Goal: Transaction & Acquisition: Purchase product/service

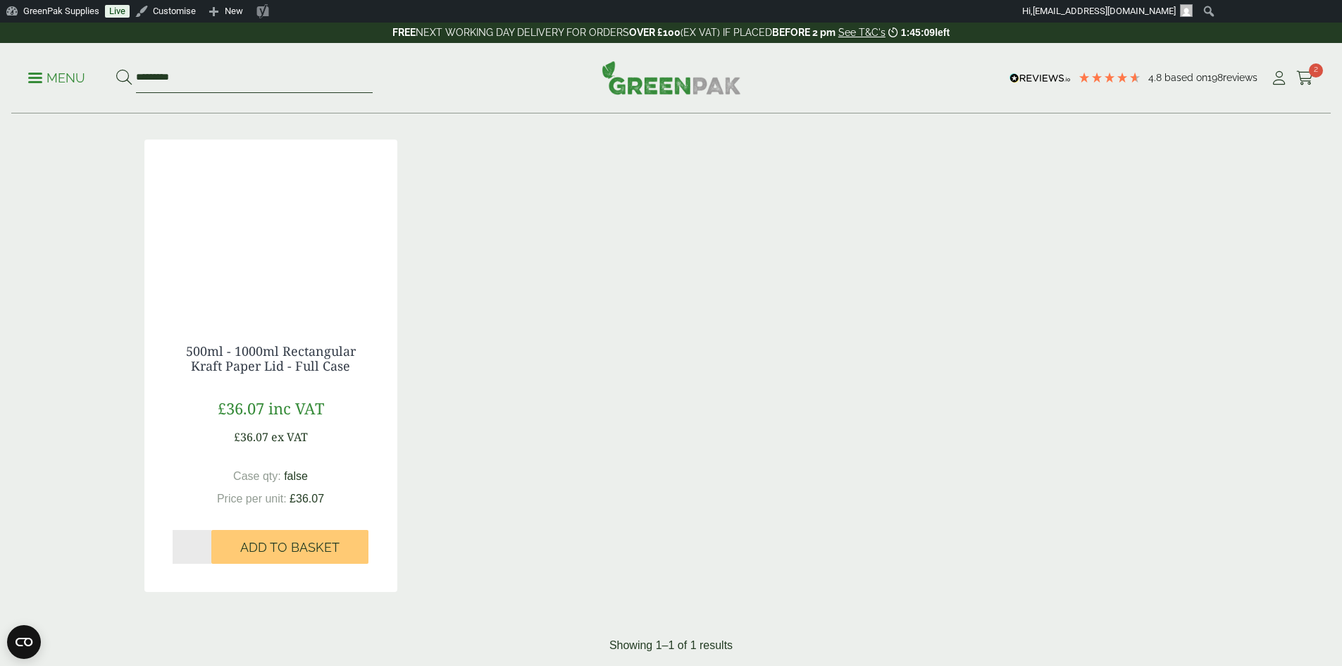
drag, startPoint x: 227, startPoint y: 68, endPoint x: 111, endPoint y: 65, distance: 115.6
click at [111, 65] on ul "Menu *********" at bounding box center [200, 78] width 344 height 30
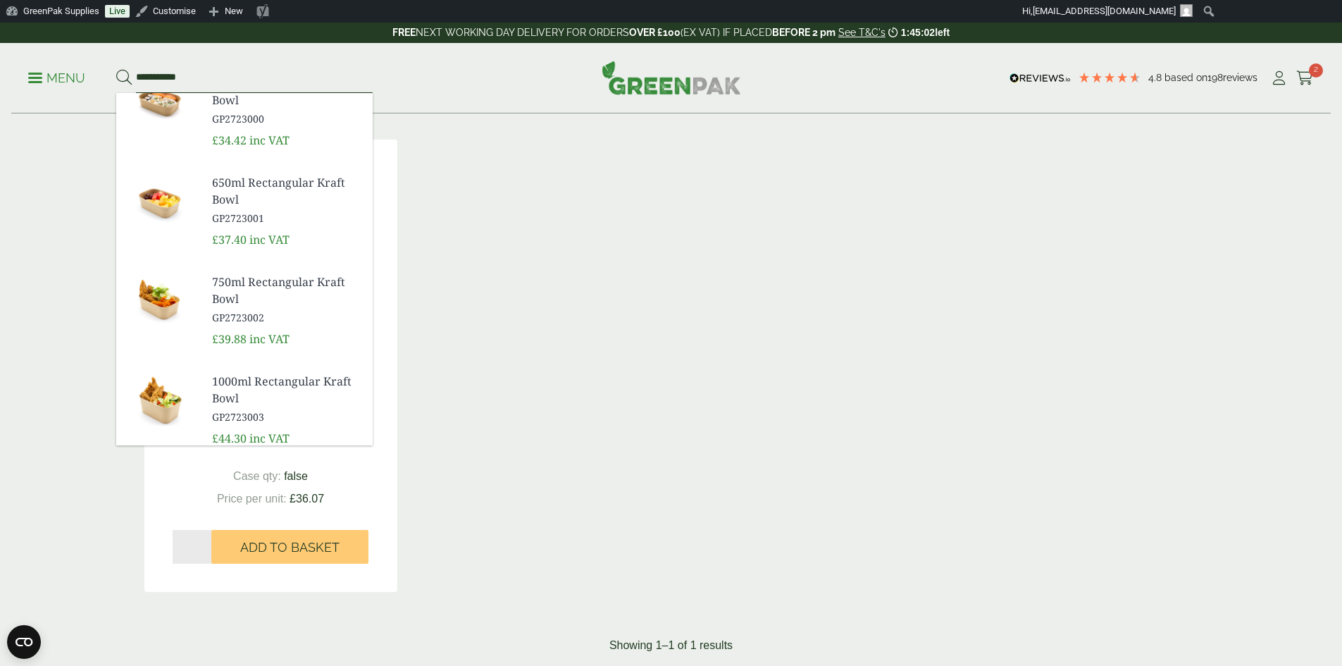
scroll to position [141, 0]
type input "**********"
click at [287, 281] on span "750ml Rectangular Kraft Bowl" at bounding box center [286, 290] width 149 height 34
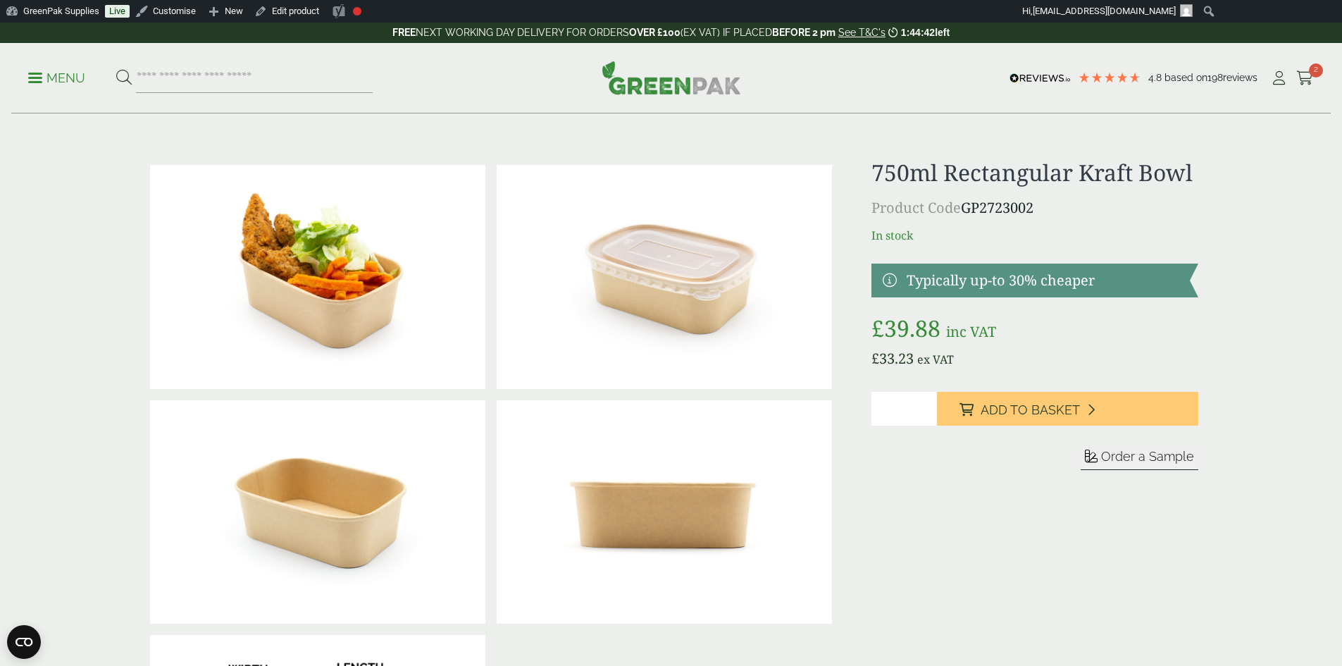
click at [1064, 207] on p "Product Code GP2723002" at bounding box center [1034, 207] width 326 height 21
drag, startPoint x: 1061, startPoint y: 206, endPoint x: 968, endPoint y: 204, distance: 93.0
click at [968, 204] on p "Product Code GP2723002" at bounding box center [1034, 207] width 326 height 21
click at [1121, 205] on p "Product Code GP2723002" at bounding box center [1034, 207] width 326 height 21
click at [1085, 204] on p "Product Code GP2723002" at bounding box center [1034, 207] width 326 height 21
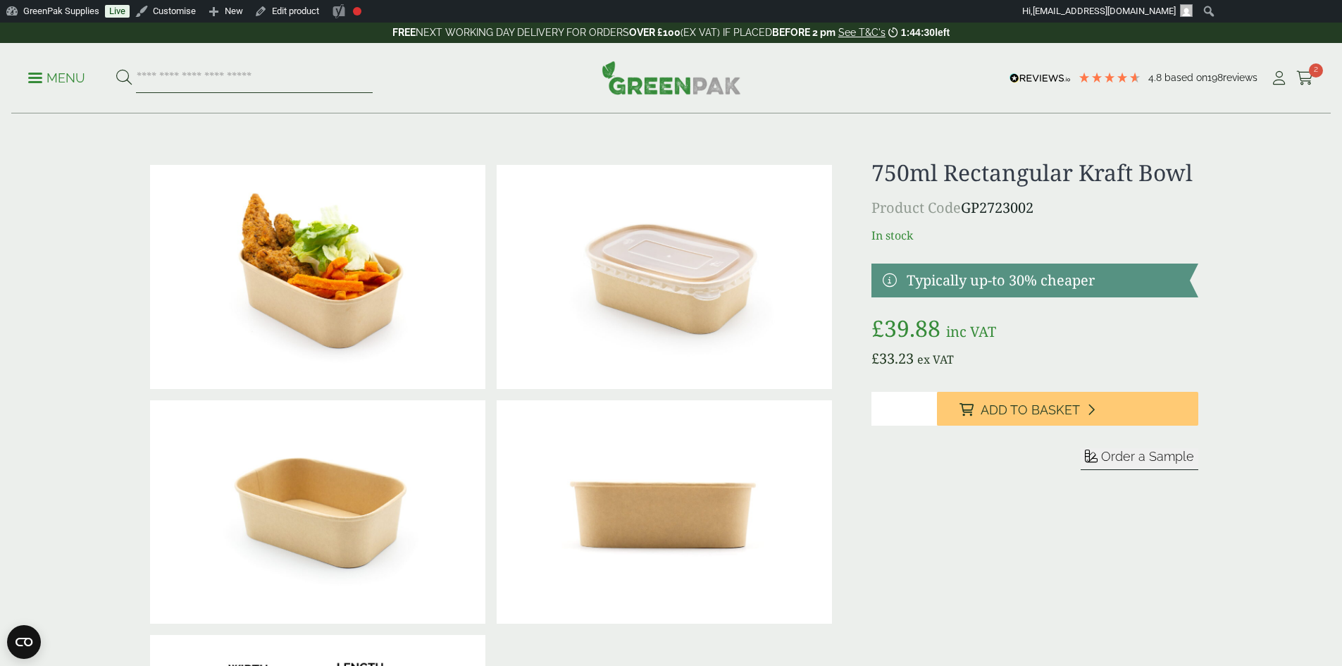
click at [242, 80] on input "search" at bounding box center [254, 78] width 237 height 30
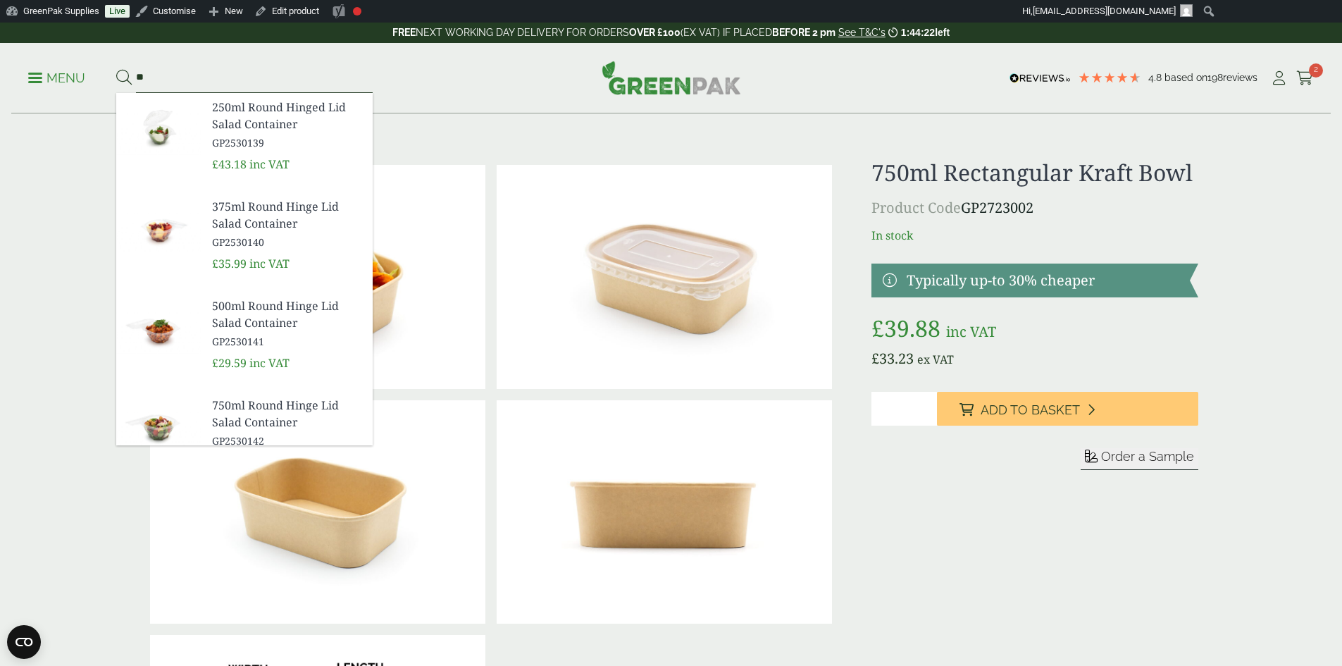
type input "*"
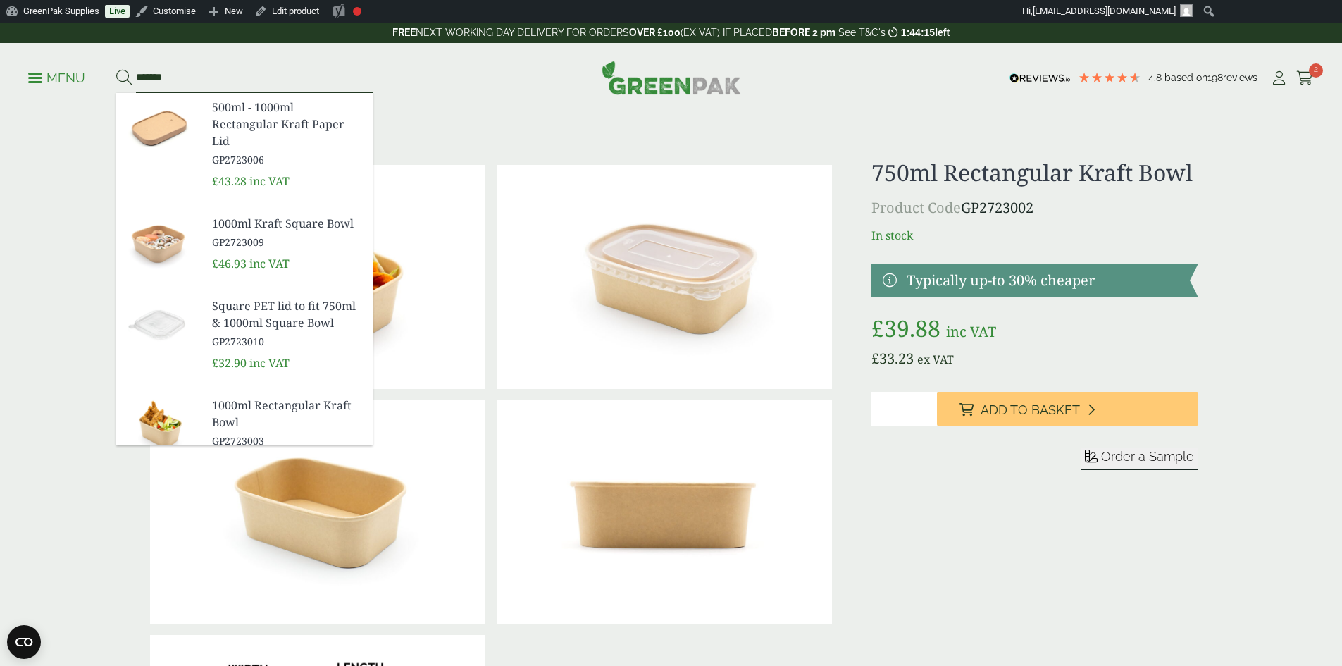
type input "******"
click at [116, 69] on button at bounding box center [123, 78] width 15 height 18
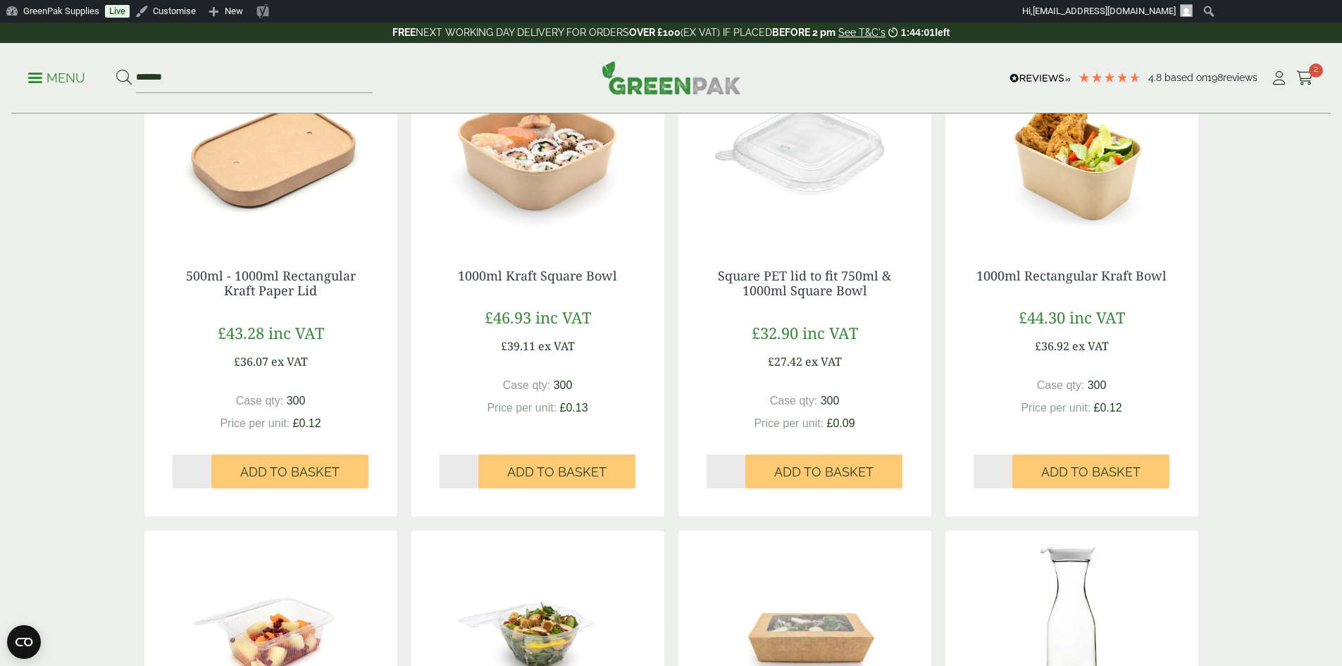
scroll to position [282, 0]
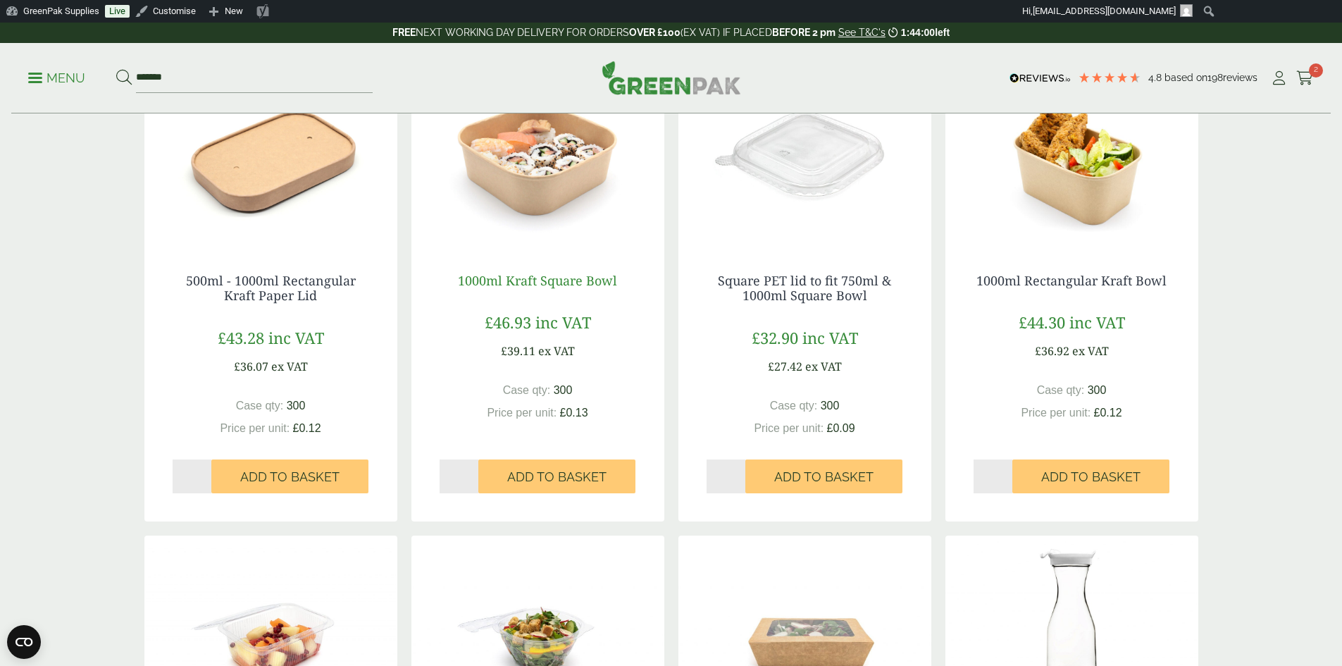
click at [577, 275] on link "1000ml Kraft Square Bowl" at bounding box center [537, 280] width 159 height 17
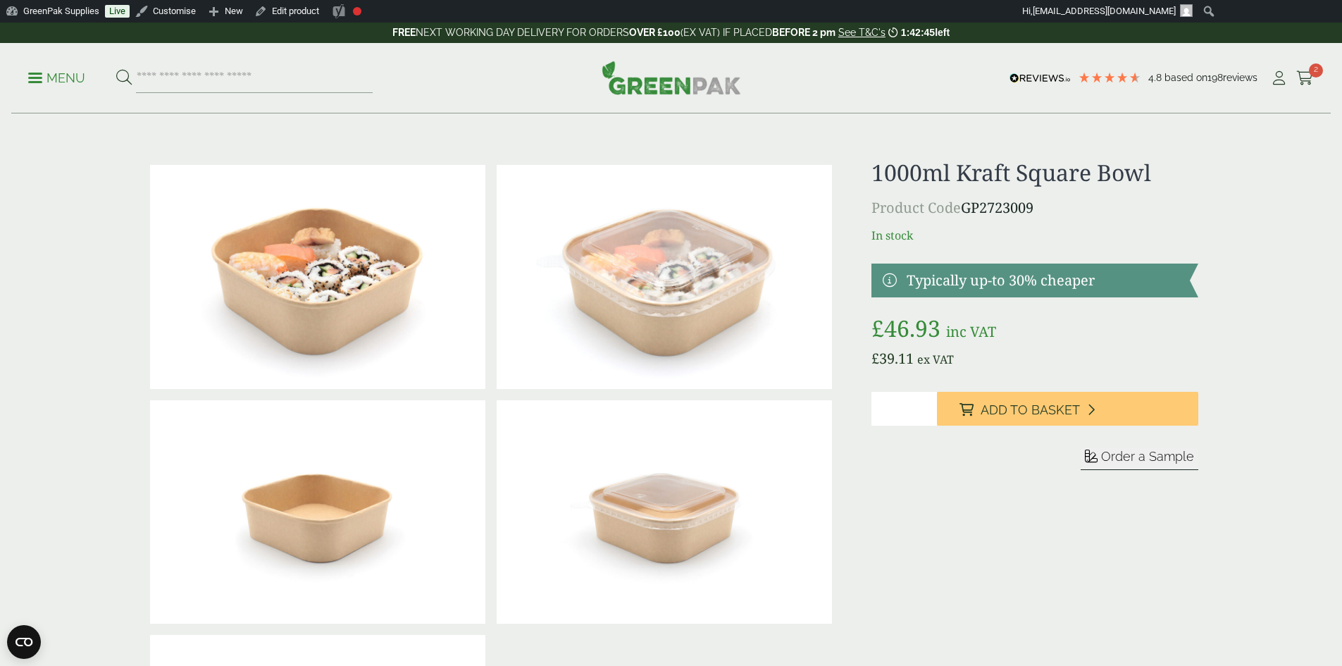
click at [1041, 207] on p "Product Code GP2723009" at bounding box center [1034, 207] width 326 height 21
click at [155, 73] on input "search" at bounding box center [254, 78] width 237 height 30
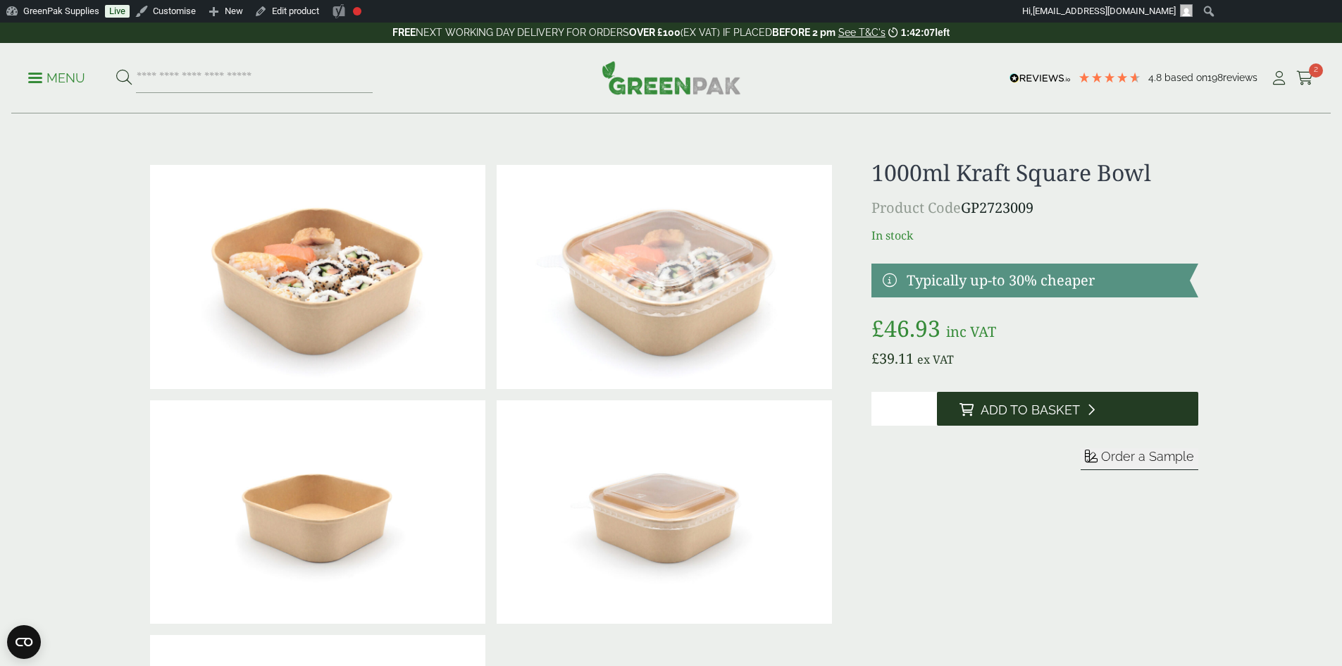
click at [1019, 406] on span "Add to Basket" at bounding box center [1030, 409] width 99 height 15
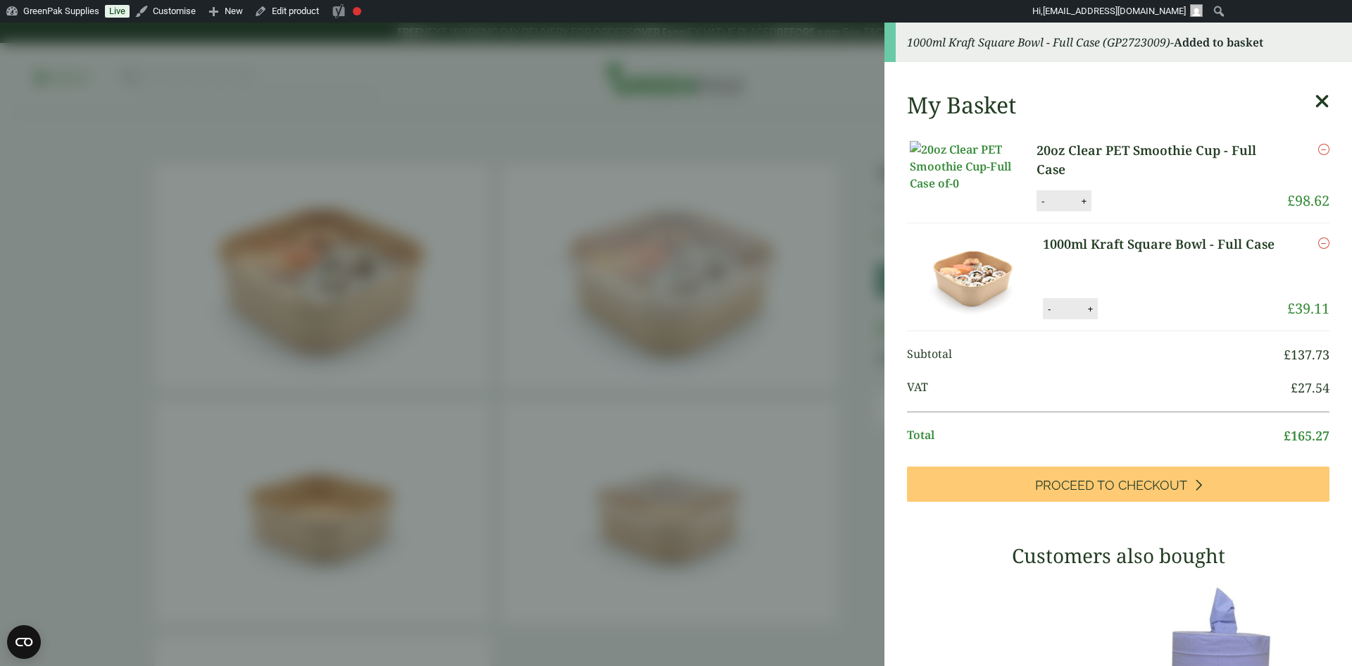
click at [1319, 150] on icon "Remove this item" at bounding box center [1324, 149] width 11 height 11
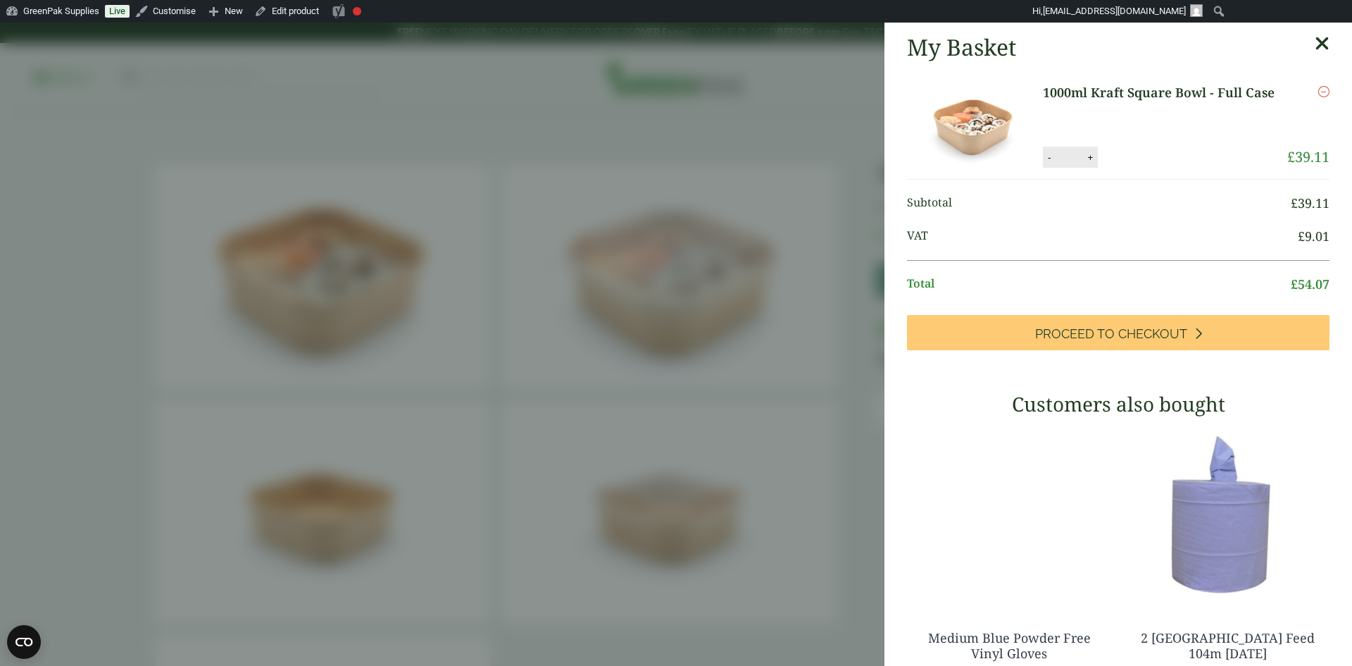
click at [1315, 42] on icon at bounding box center [1322, 44] width 15 height 20
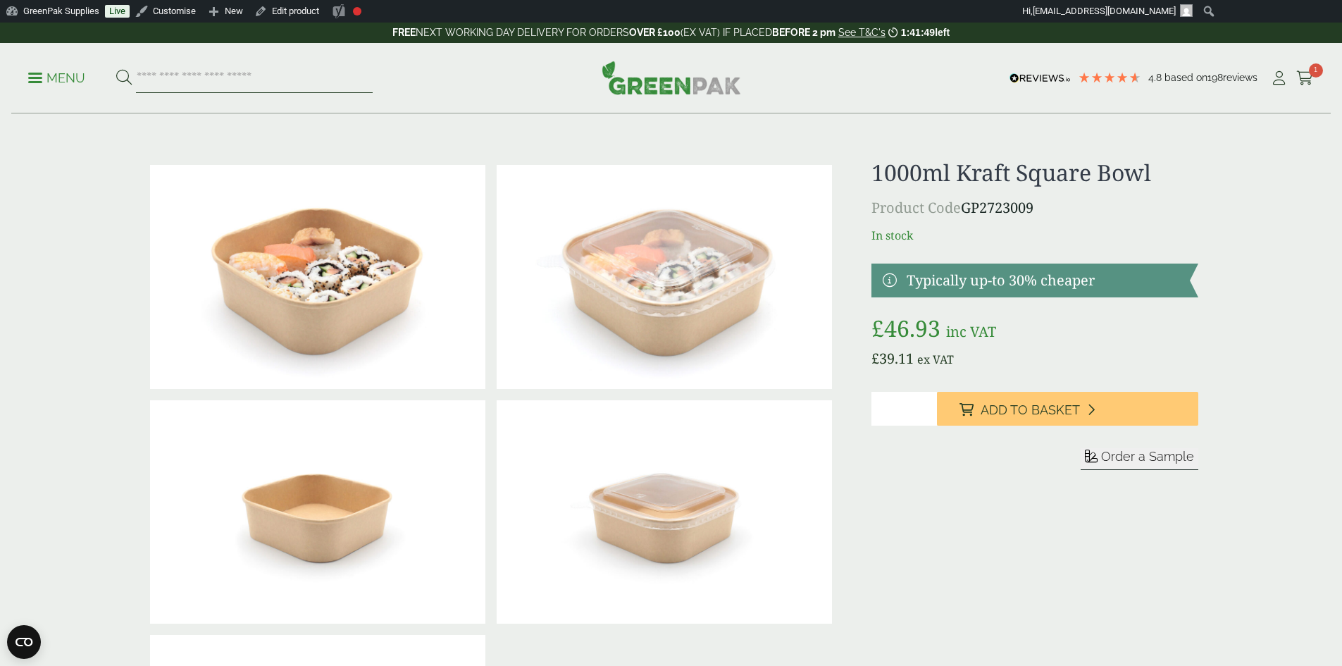
click at [173, 76] on input "search" at bounding box center [254, 78] width 237 height 30
click at [229, 74] on input "search" at bounding box center [254, 78] width 237 height 30
click at [909, 421] on input "*" at bounding box center [904, 409] width 66 height 34
type input "*"
click at [927, 403] on input "*" at bounding box center [904, 409] width 66 height 34
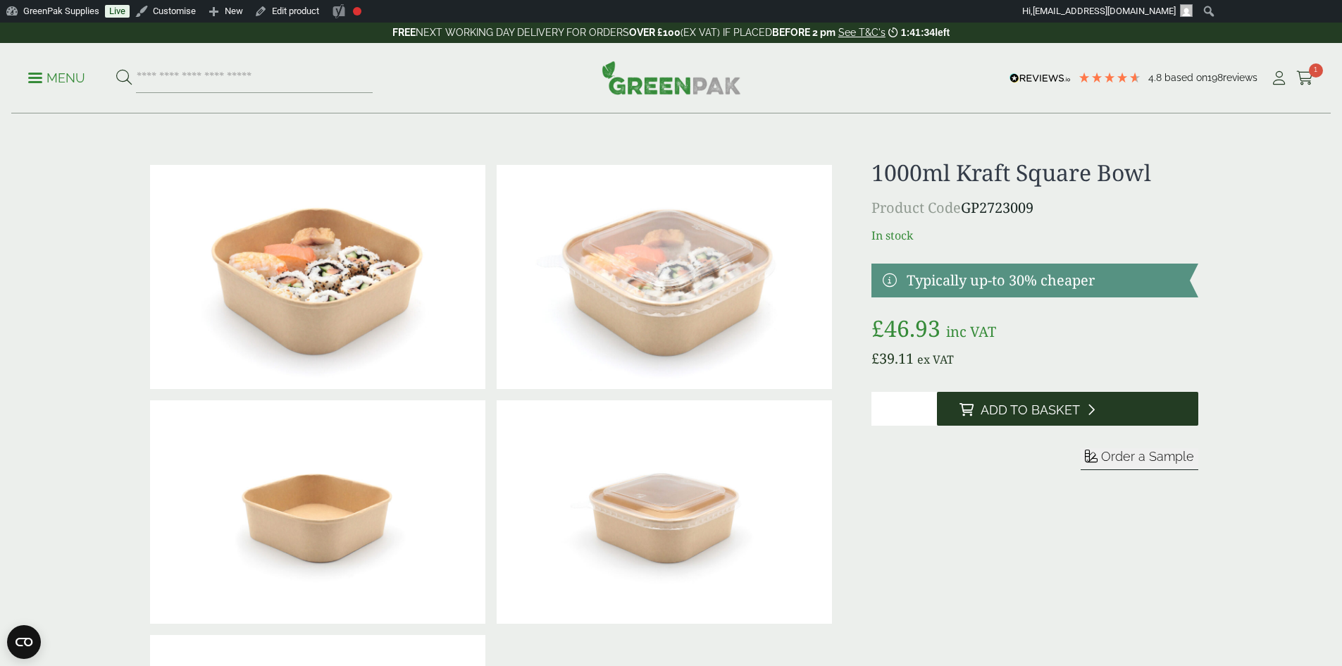
click at [1092, 413] on icon at bounding box center [1091, 409] width 8 height 13
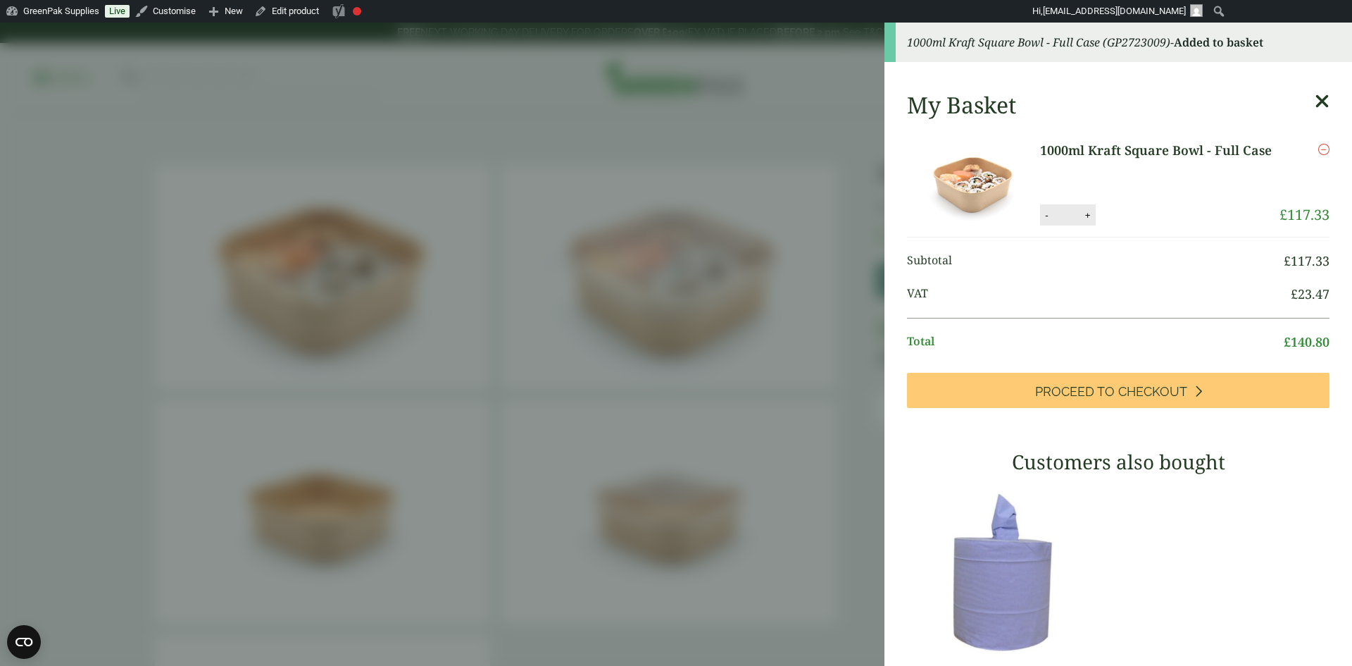
click at [1315, 105] on icon at bounding box center [1322, 102] width 15 height 20
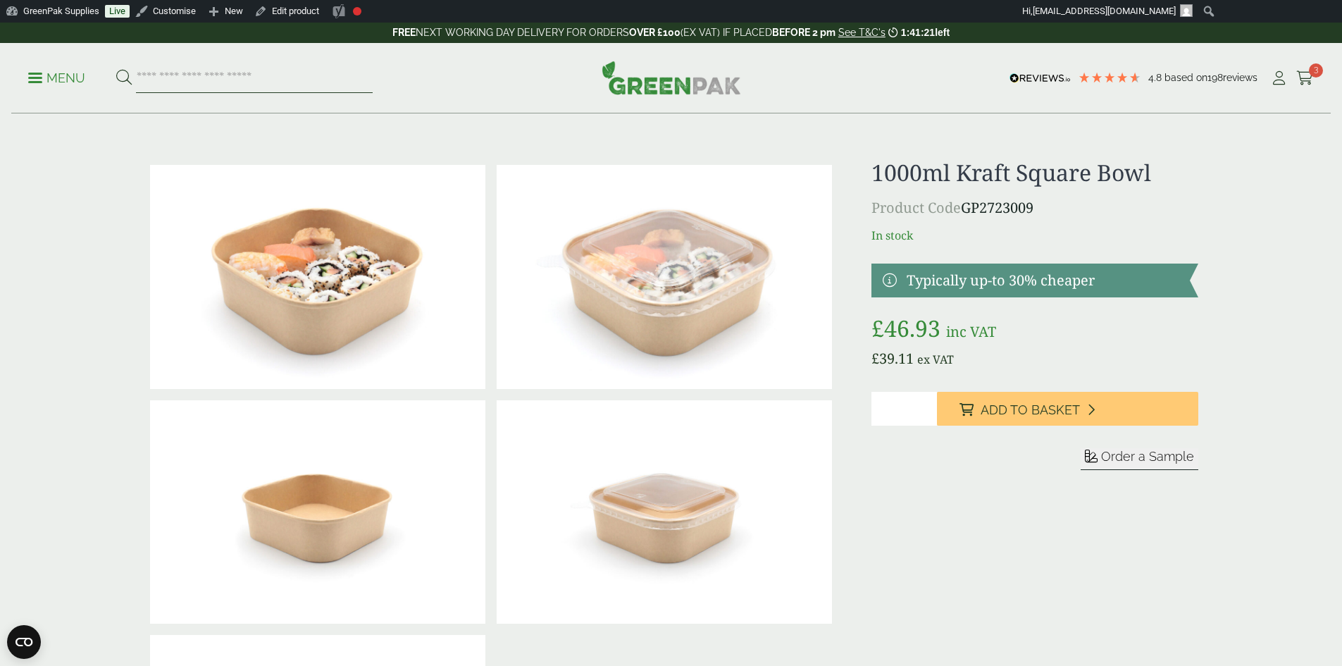
click at [235, 86] on input "search" at bounding box center [254, 78] width 237 height 30
click at [275, 321] on img at bounding box center [317, 277] width 335 height 224
click at [1273, 88] on link "My Account" at bounding box center [1279, 78] width 18 height 21
click at [1273, 80] on icon at bounding box center [1279, 78] width 18 height 14
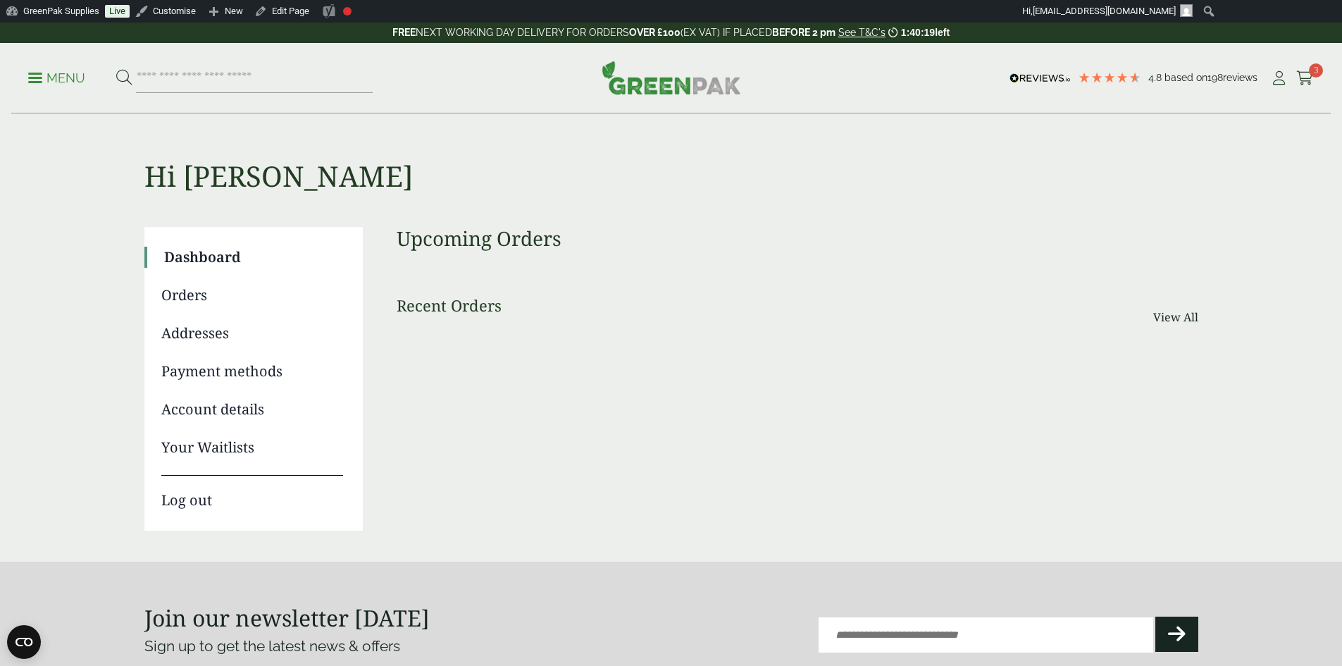
click at [181, 500] on link "Log out" at bounding box center [252, 493] width 182 height 36
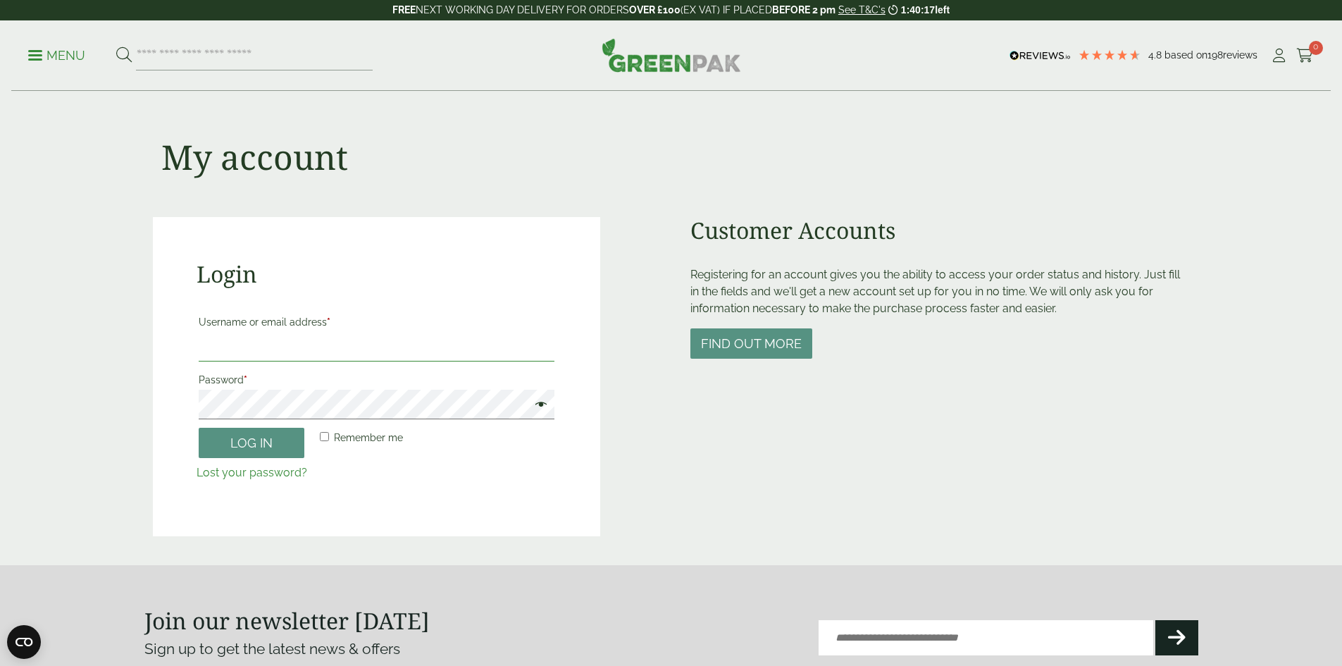
type input "**********"
drag, startPoint x: 275, startPoint y: 348, endPoint x: 447, endPoint y: 351, distance: 171.2
click at [447, 351] on input "**********" at bounding box center [377, 347] width 356 height 30
drag, startPoint x: 246, startPoint y: 349, endPoint x: 144, endPoint y: 349, distance: 102.1
click at [144, 349] on div "**********" at bounding box center [671, 314] width 1054 height 444
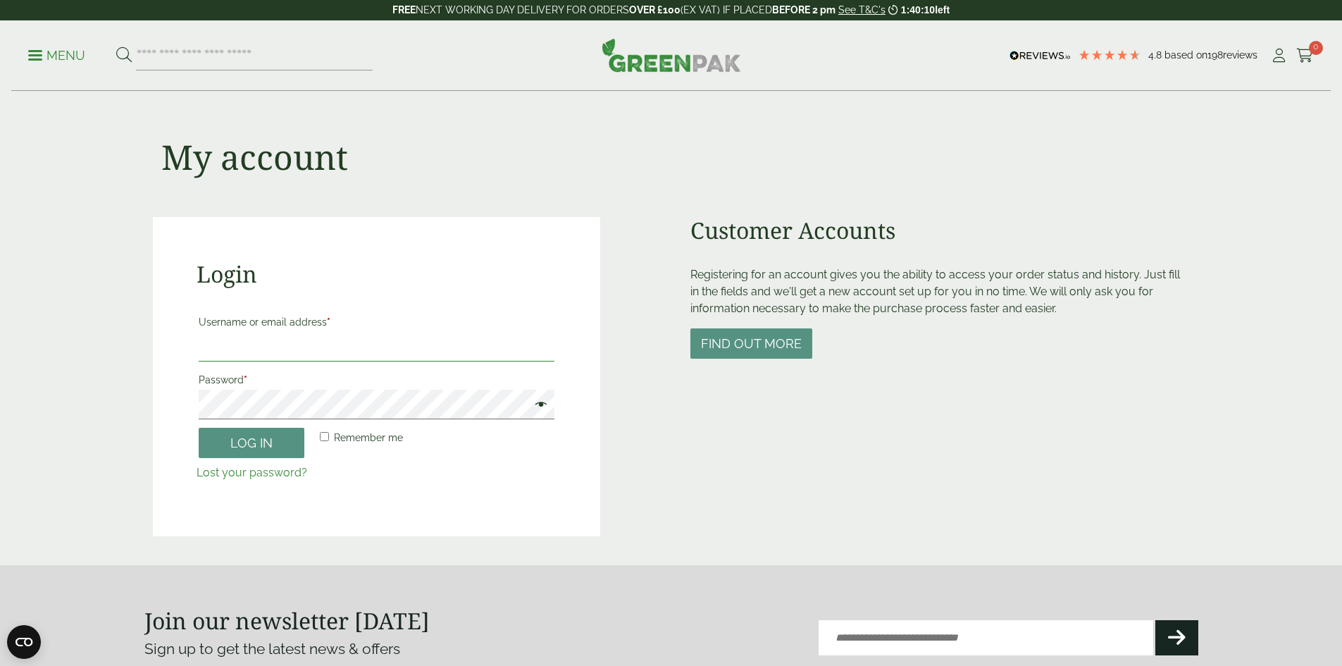
paste input "**********"
type input "**********"
click at [72, 397] on main "**********" at bounding box center [671, 282] width 1342 height 565
click at [452, 466] on p "Lost your password?" at bounding box center [377, 472] width 360 height 17
click at [247, 445] on button "Log in" at bounding box center [252, 443] width 106 height 30
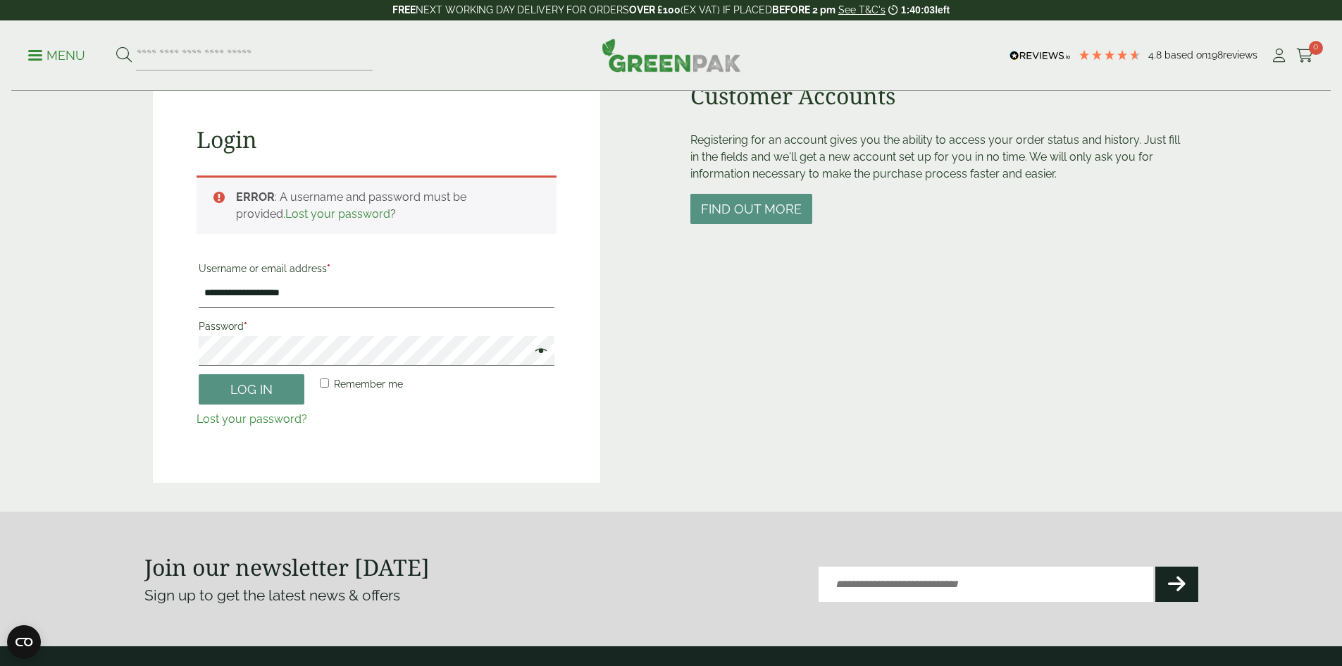
scroll to position [28, 0]
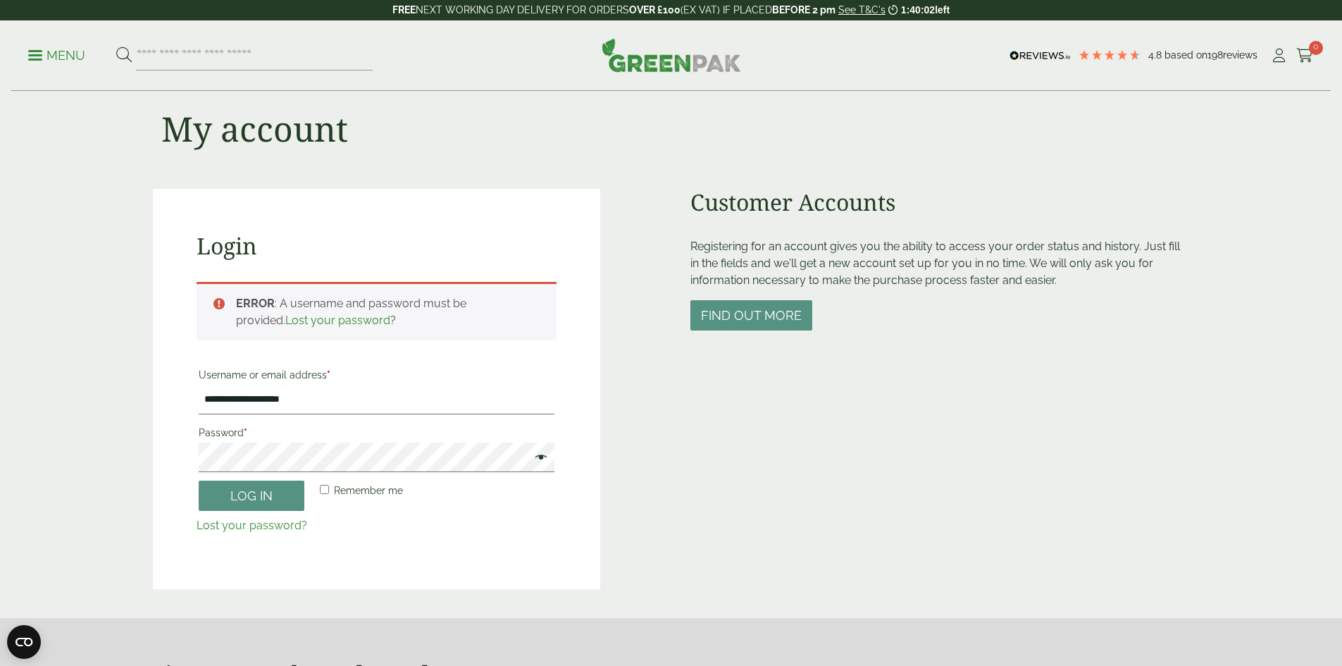
click at [935, 546] on div "Customer Accounts Registering for an account gives you the ability to access yo…" at bounding box center [939, 389] width 499 height 400
click at [925, 446] on div "Customer Accounts Registering for an account gives you the ability to access yo…" at bounding box center [939, 389] width 499 height 400
click at [756, 312] on button "Find out more" at bounding box center [751, 315] width 122 height 30
click at [1035, 579] on div "Customer Accounts Registering for an account gives you the ability to access yo…" at bounding box center [939, 389] width 499 height 400
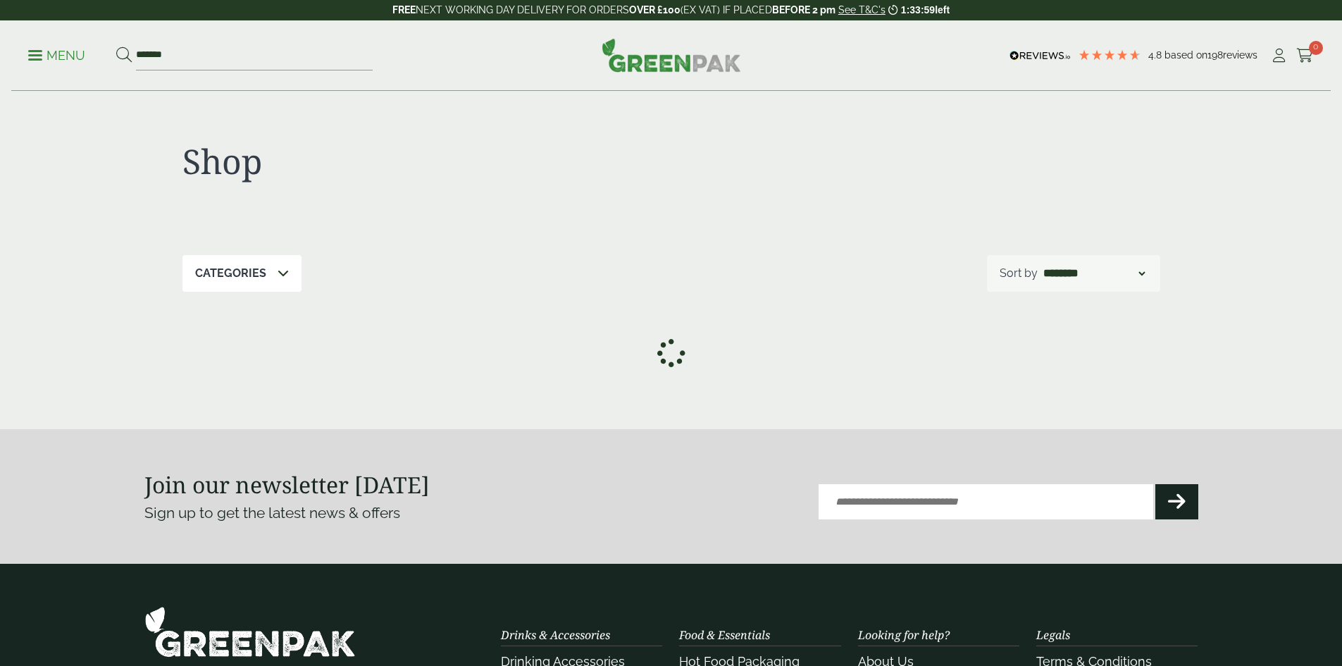
scroll to position [259, 0]
